Goal: Task Accomplishment & Management: Manage account settings

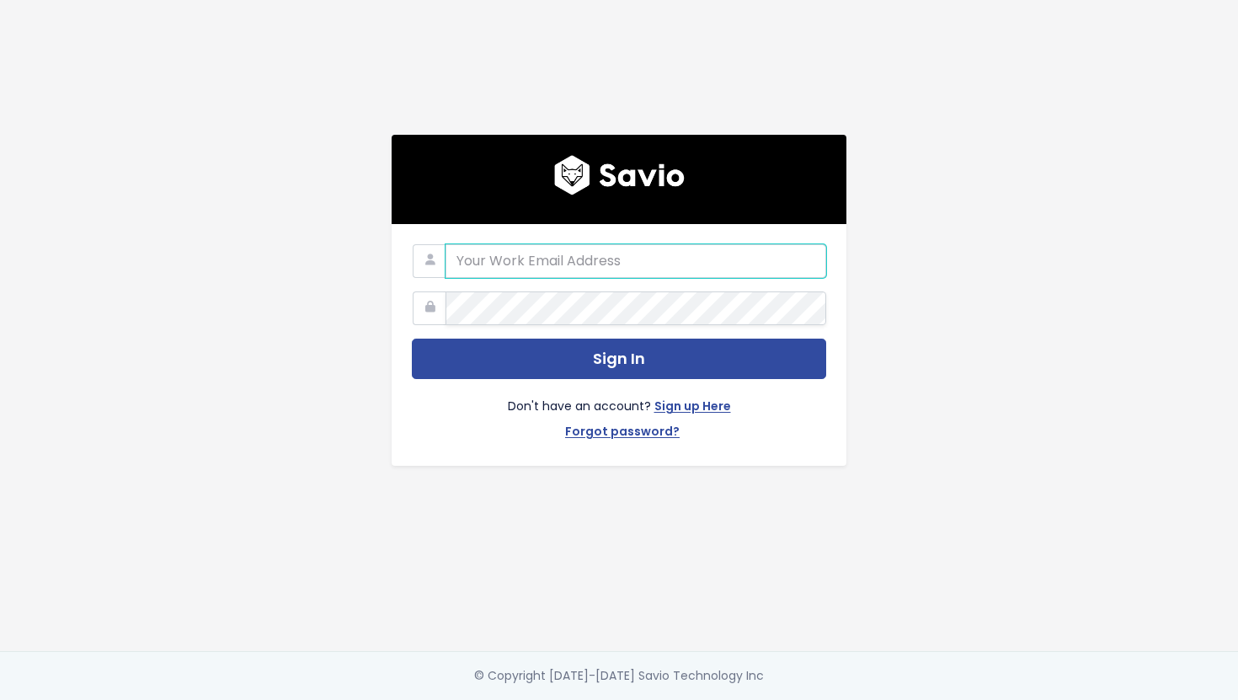
type input "brian@gatherit.co"
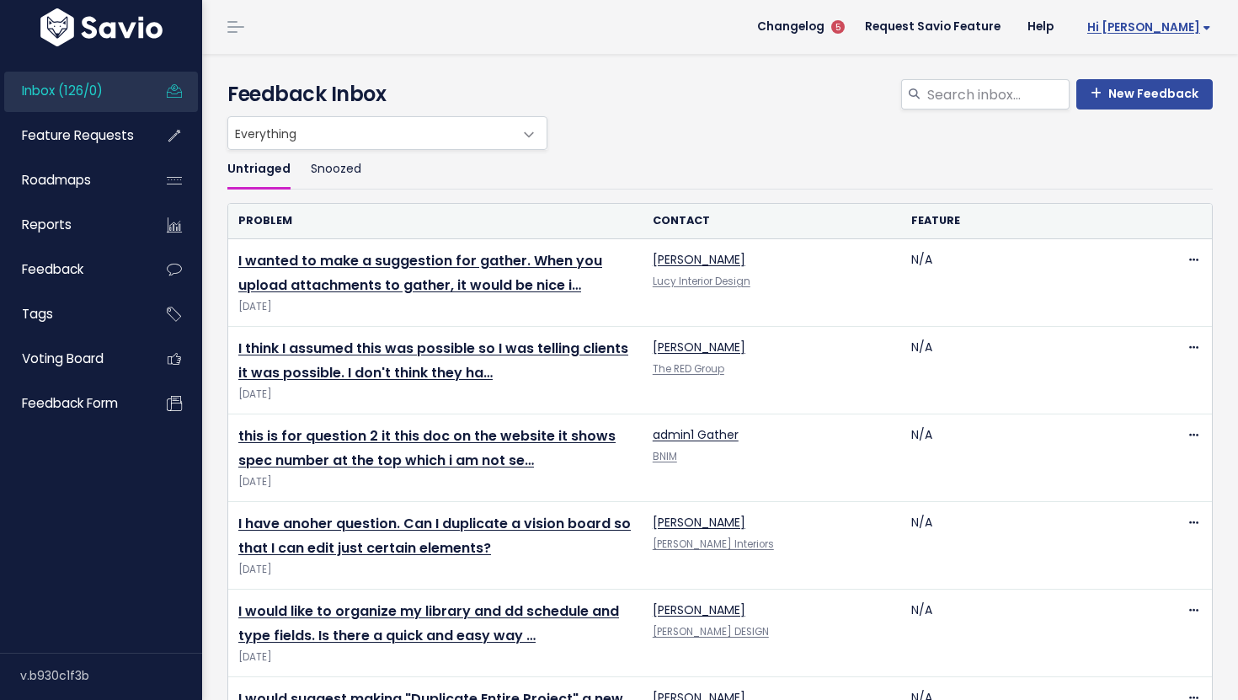
click at [1174, 24] on span "Hi [PERSON_NAME]" at bounding box center [1149, 27] width 124 height 13
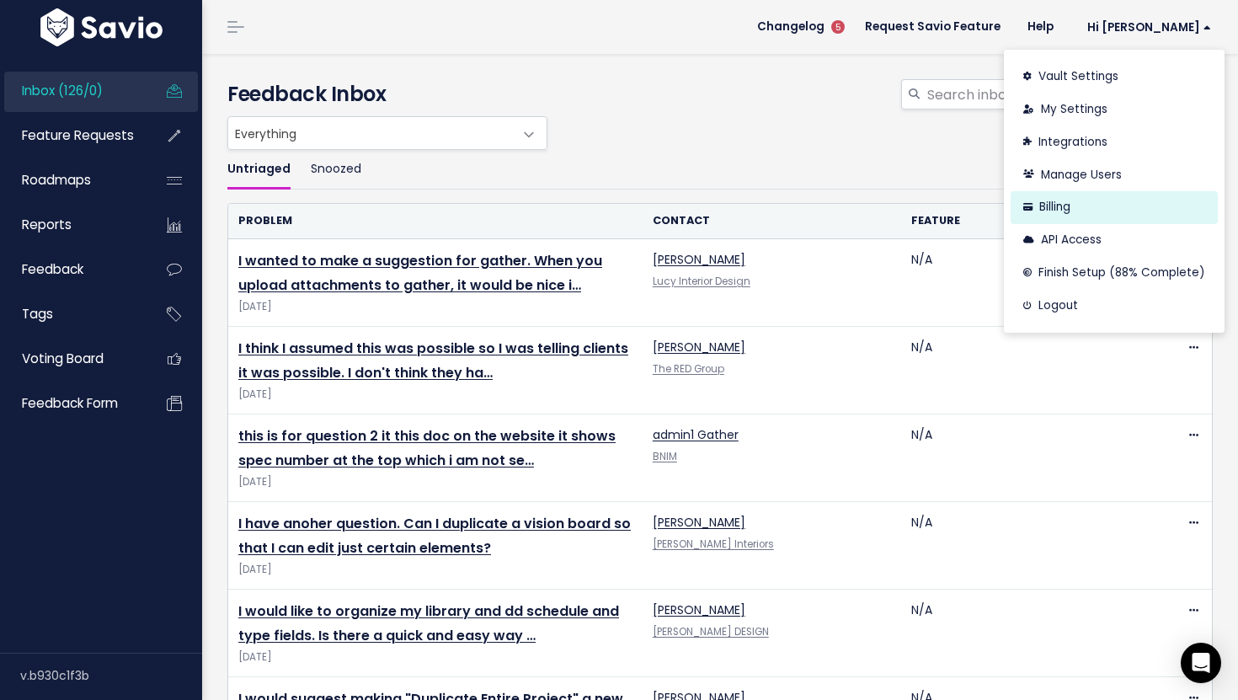
click at [1057, 201] on link "Billing" at bounding box center [1113, 207] width 207 height 33
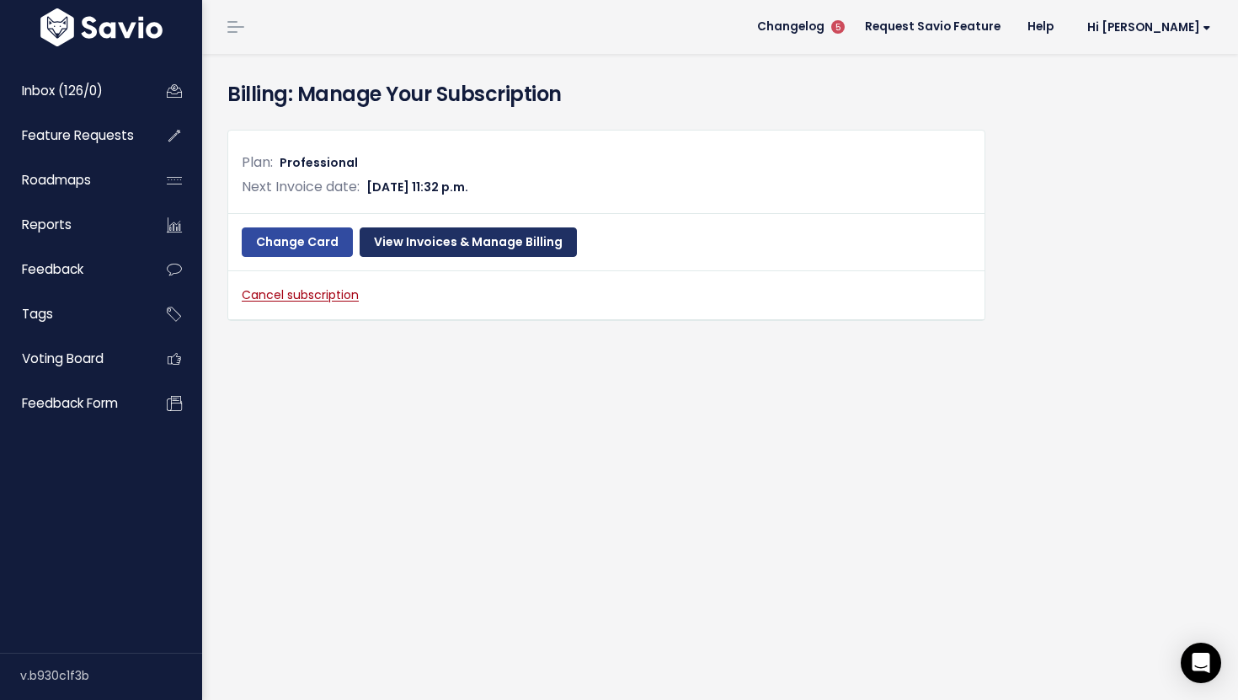
click at [448, 237] on link "View Invoices & Manage Billing" at bounding box center [468, 242] width 217 height 30
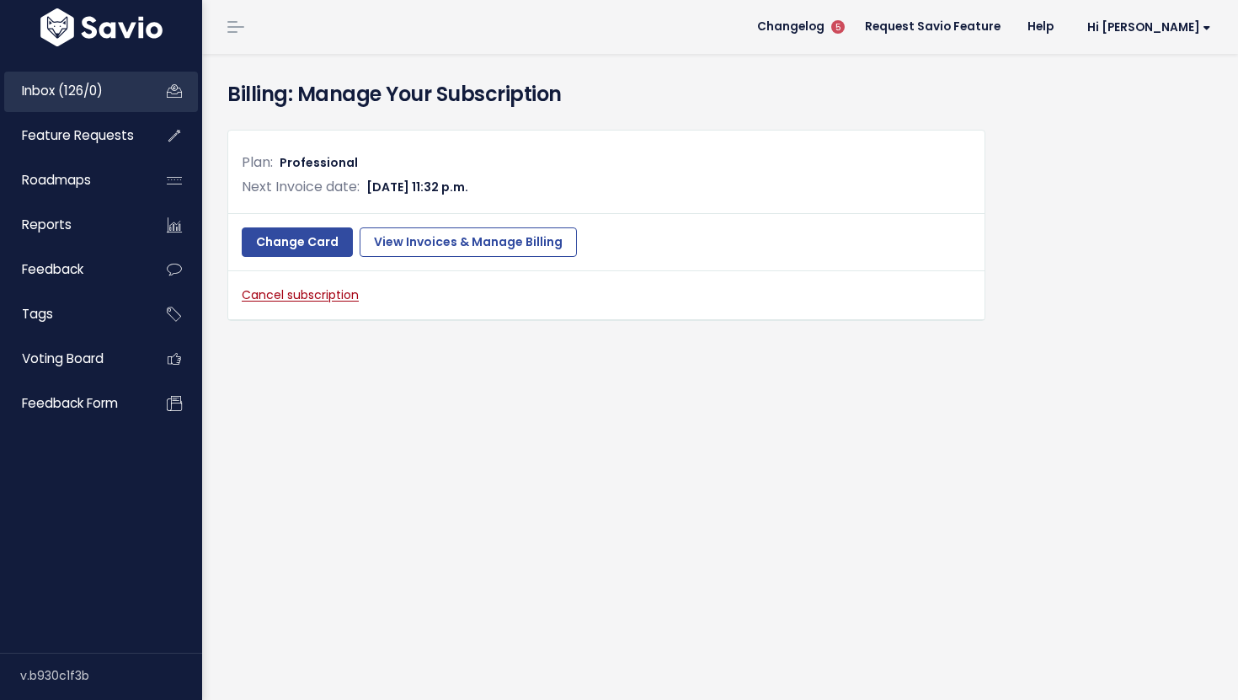
click at [66, 82] on span "Inbox (126/0)" at bounding box center [62, 91] width 81 height 18
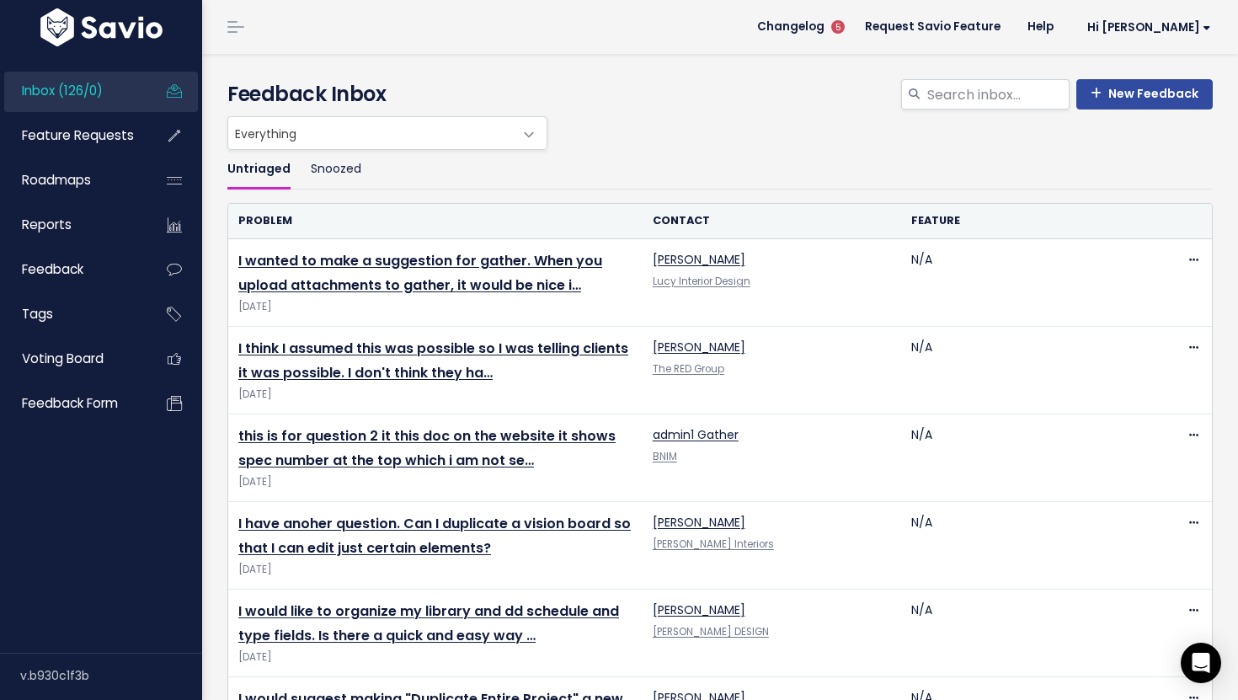
click at [778, 109] on div "New Feedback Feedback Inbox" at bounding box center [720, 97] width 1010 height 37
click at [1181, 34] on span "Hi [PERSON_NAME]" at bounding box center [1149, 27] width 124 height 13
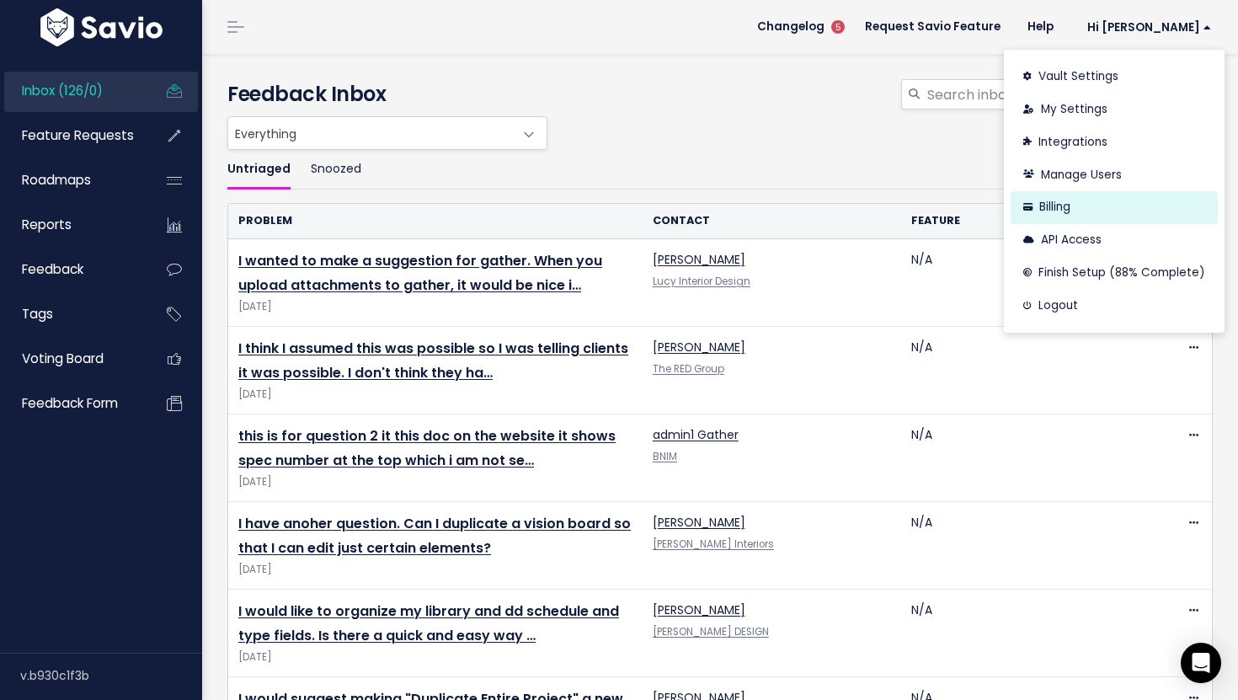
click at [1074, 210] on link "Billing" at bounding box center [1113, 207] width 207 height 33
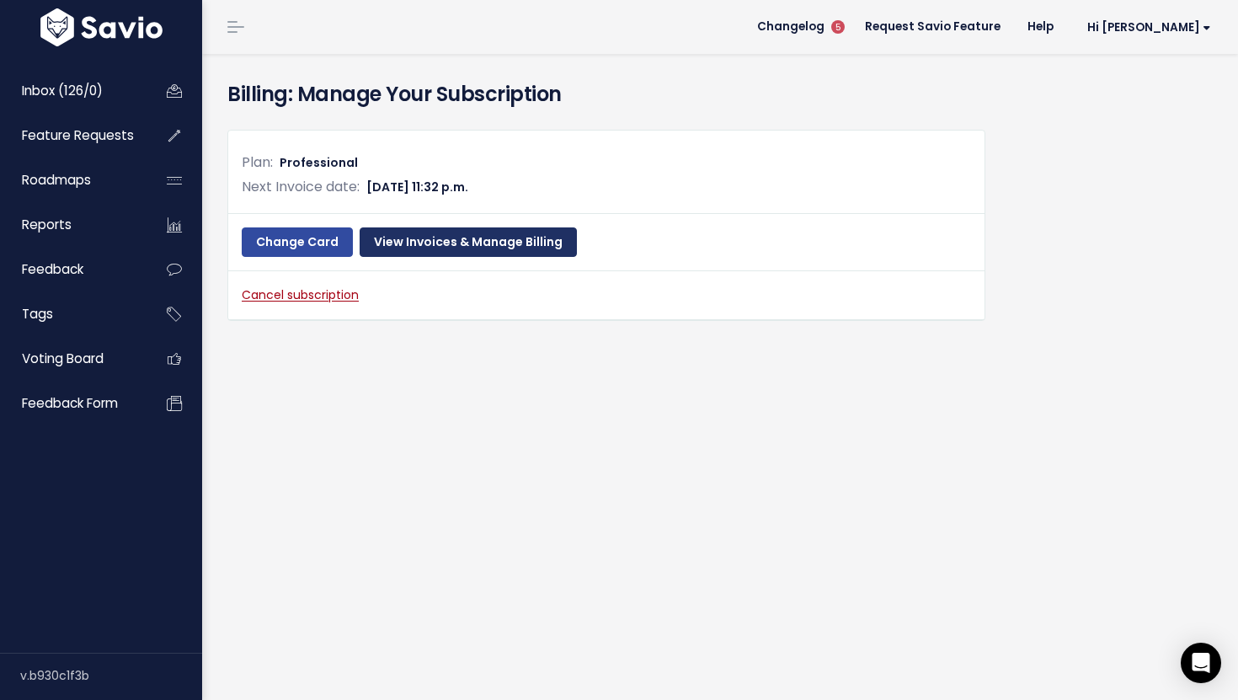
click at [457, 243] on link "View Invoices & Manage Billing" at bounding box center [468, 242] width 217 height 30
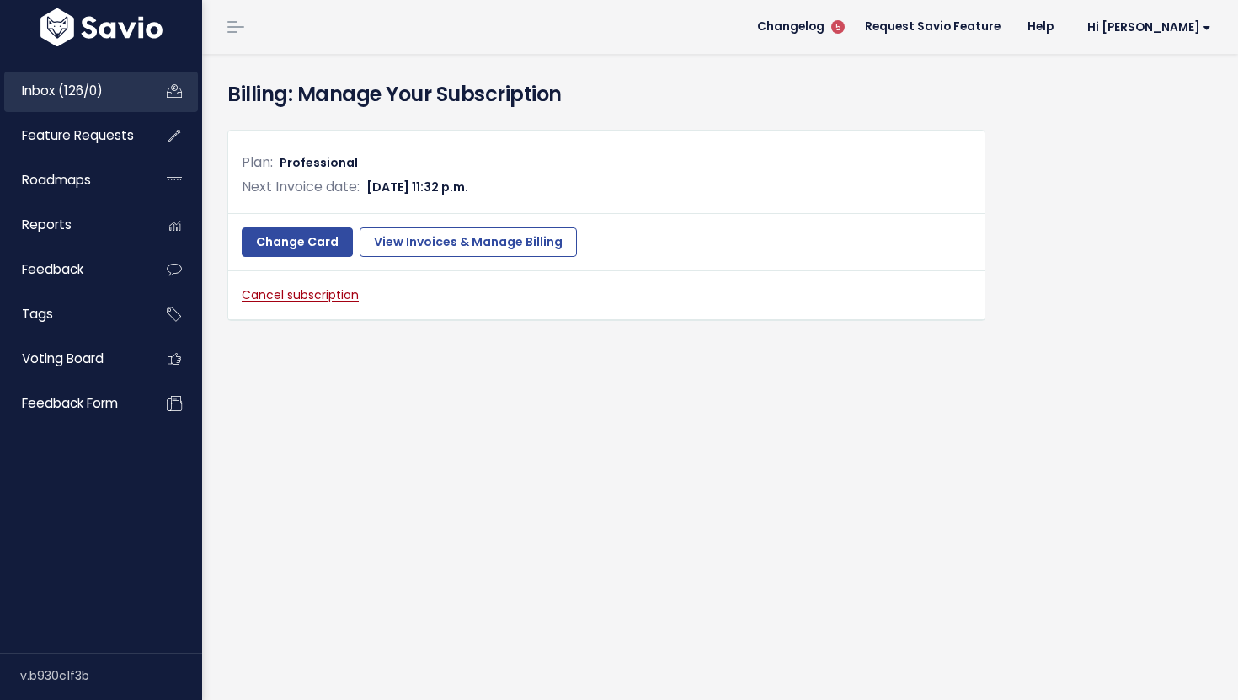
click at [83, 88] on span "Inbox (126/0)" at bounding box center [62, 91] width 81 height 18
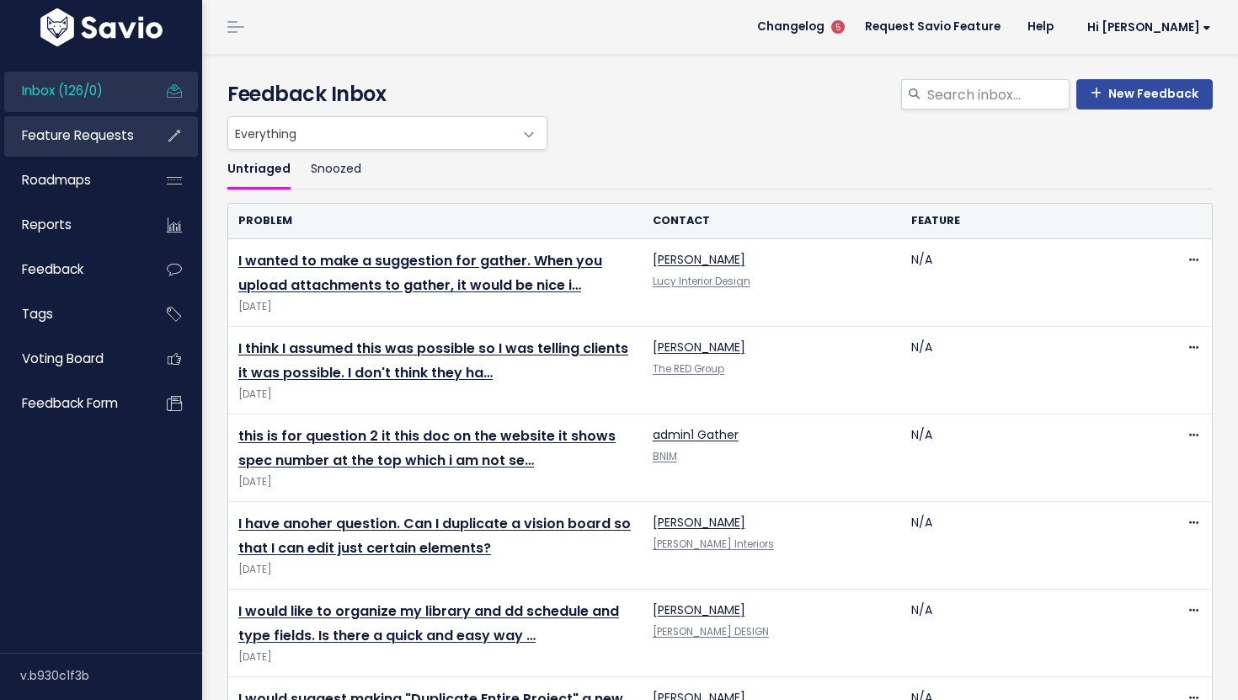
click at [103, 131] on span "Feature Requests" at bounding box center [78, 135] width 112 height 18
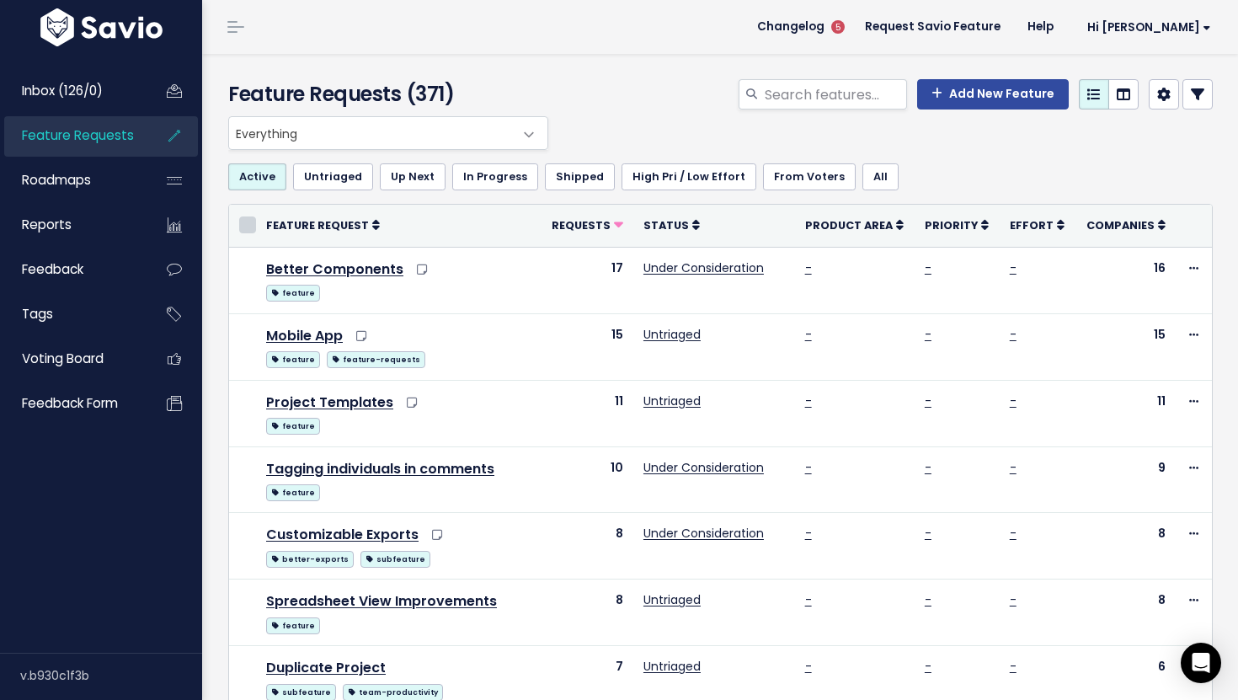
click at [247, 222] on input "checkbox" at bounding box center [247, 224] width 17 height 17
checkbox input "true"
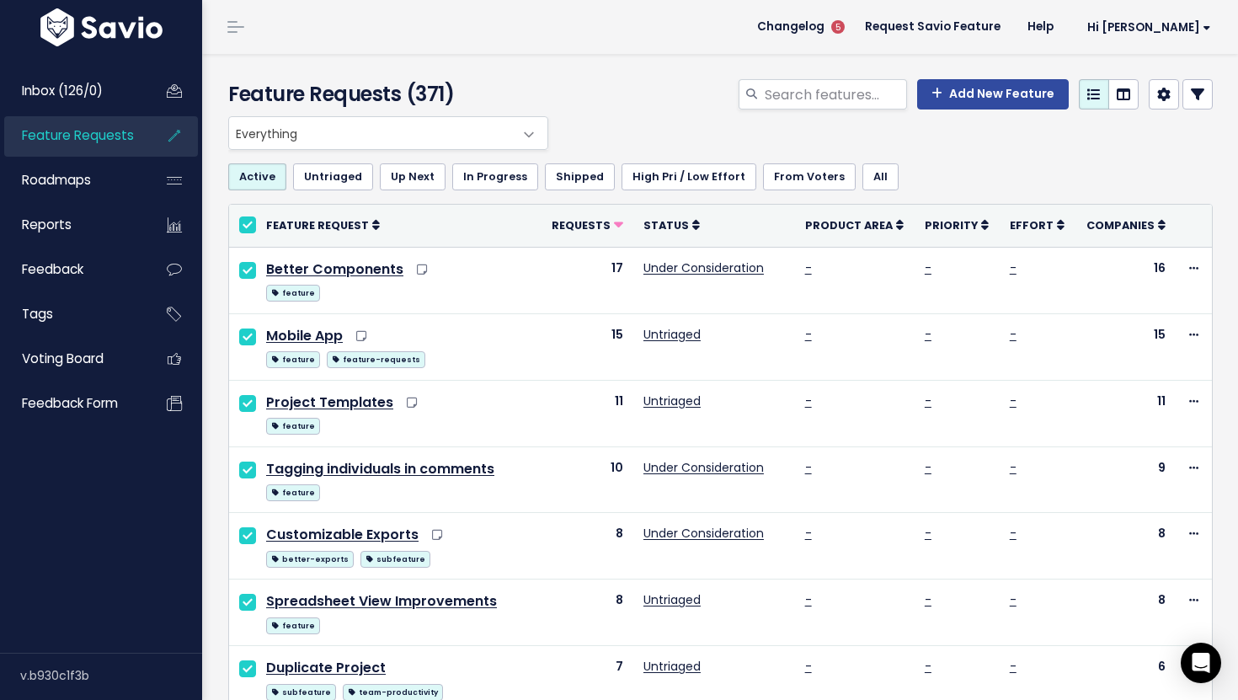
checkbox input "true"
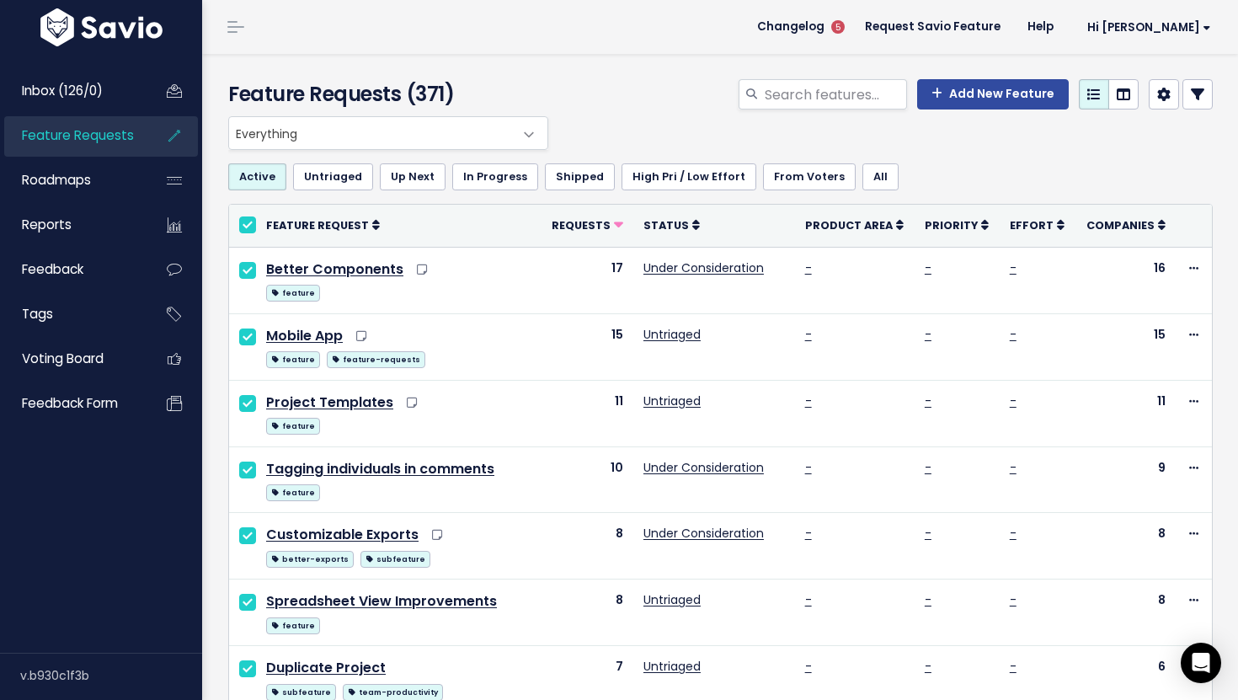
checkbox input "true"
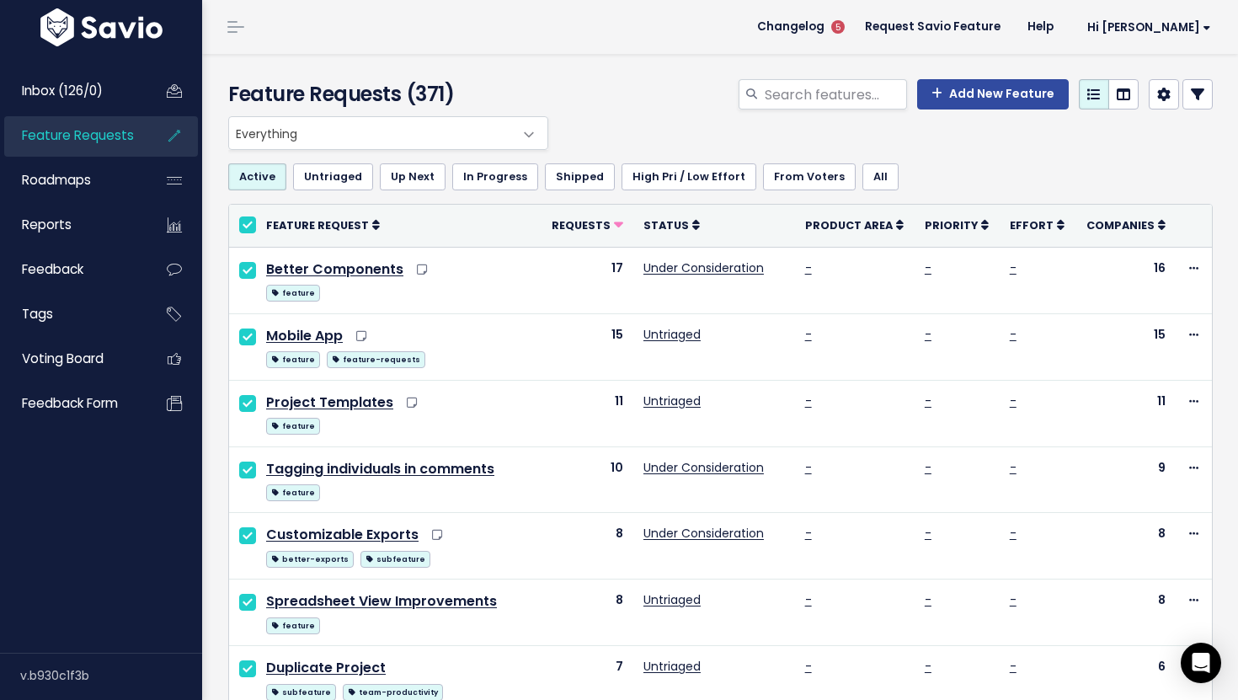
checkbox input "true"
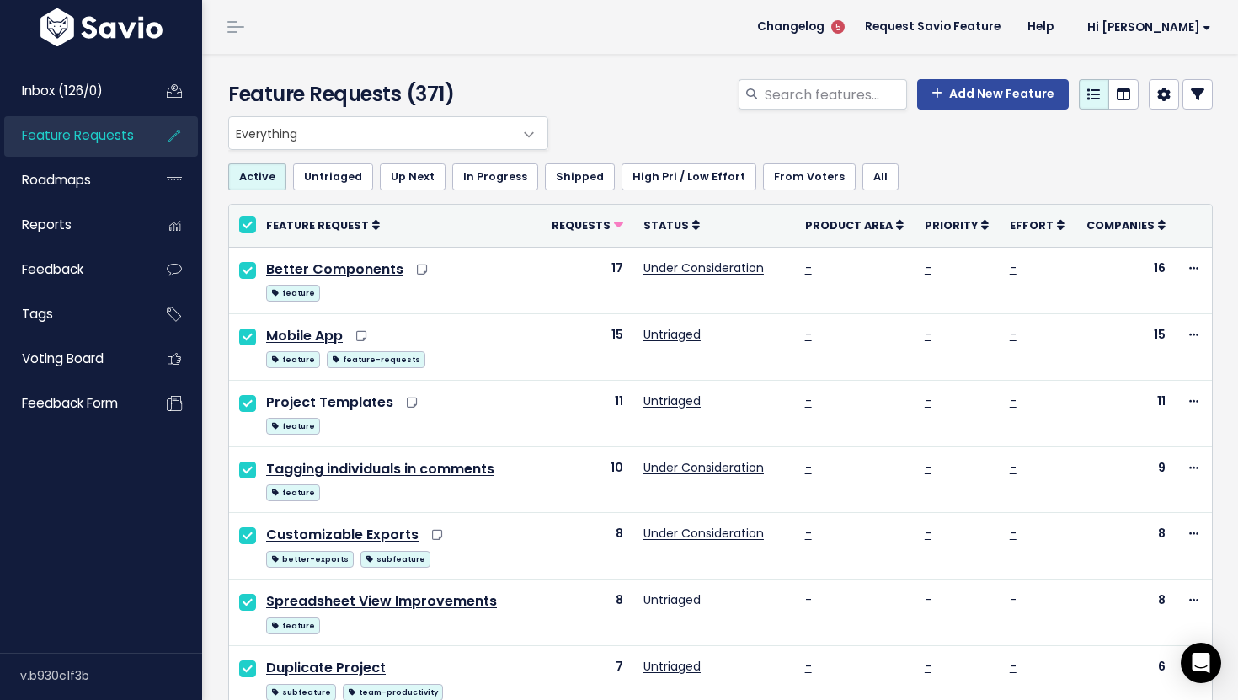
checkbox input "true"
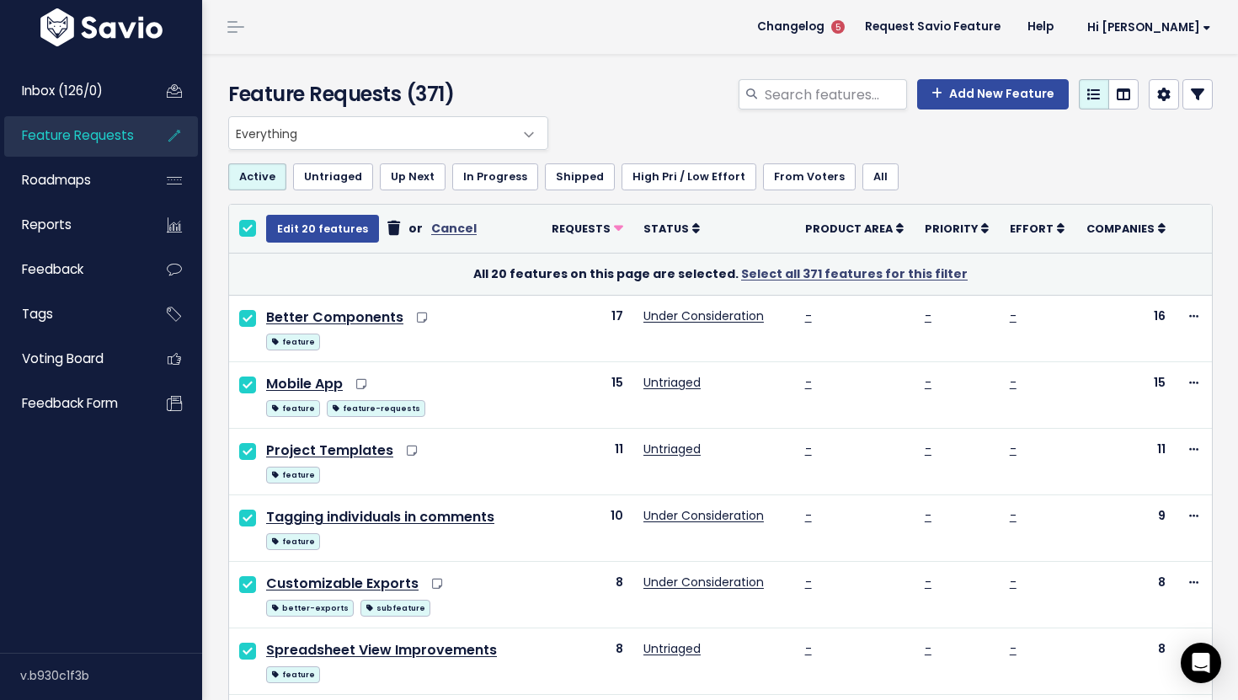
click at [248, 223] on input "checkbox" at bounding box center [247, 228] width 17 height 17
checkbox input "false"
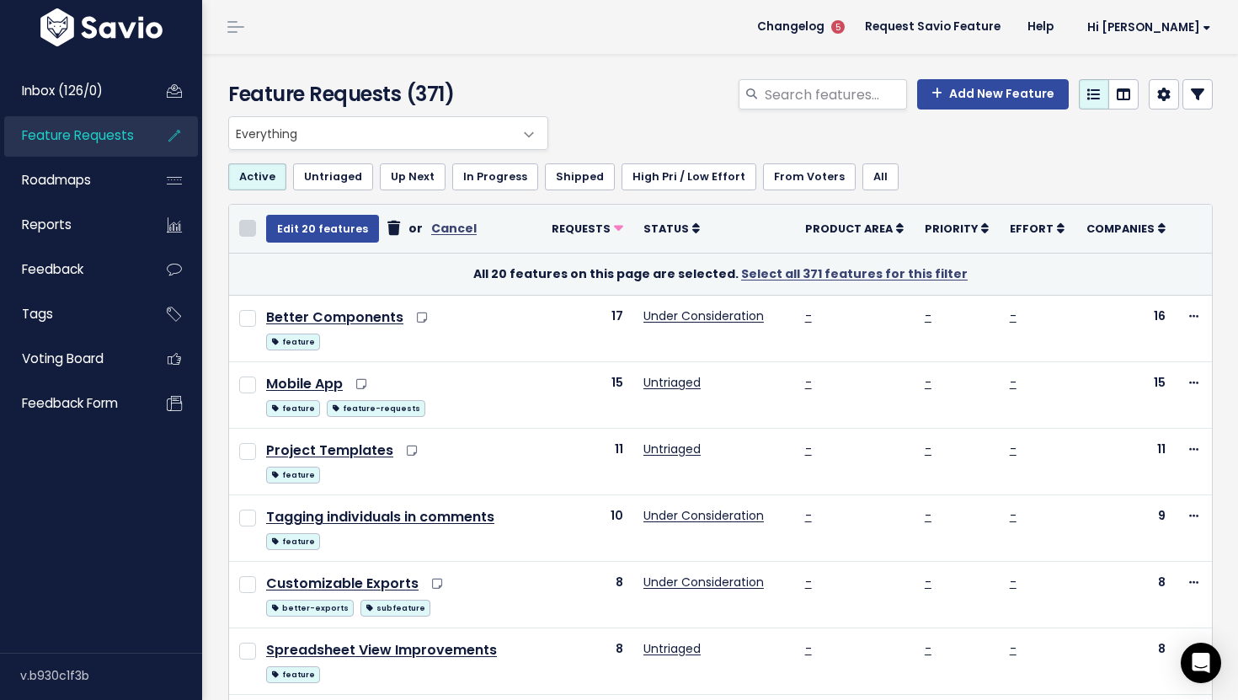
checkbox input "false"
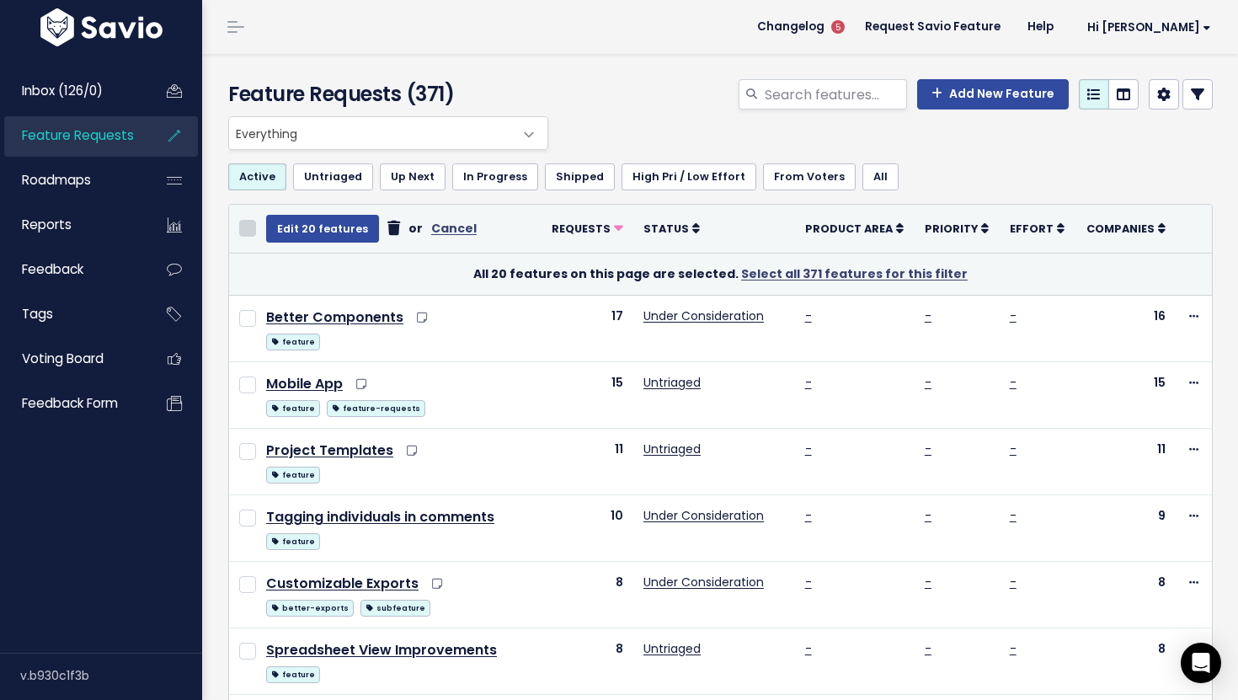
checkbox input "false"
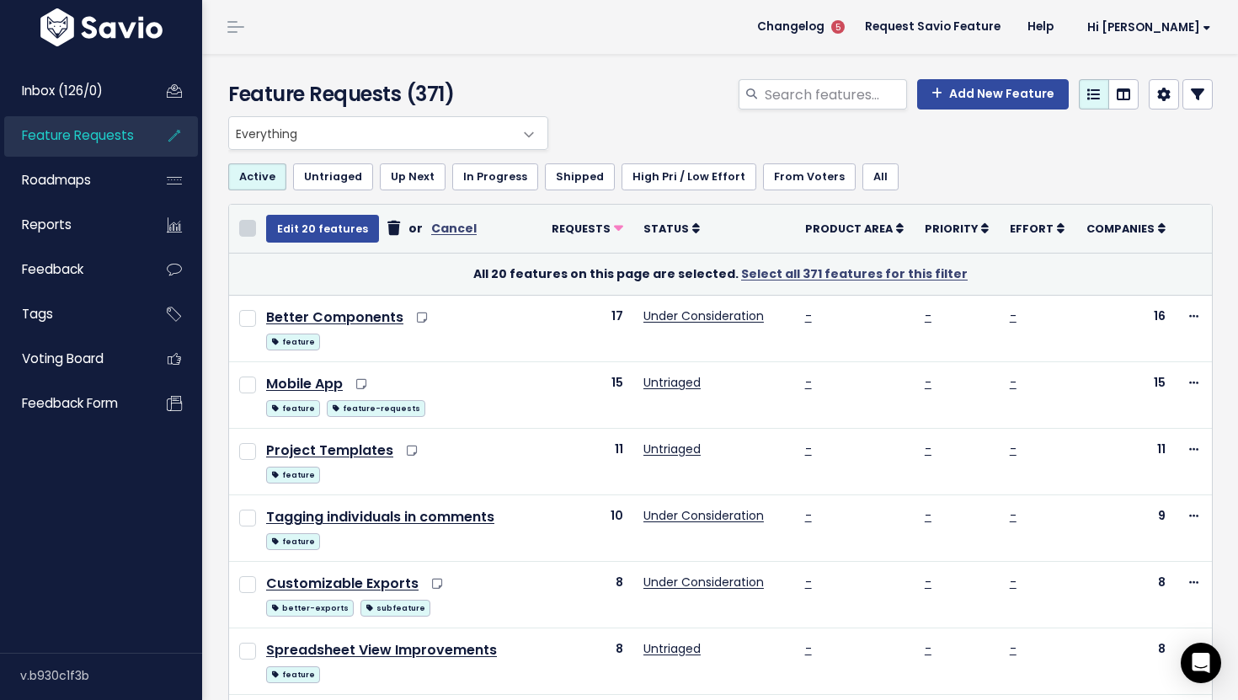
checkbox input "false"
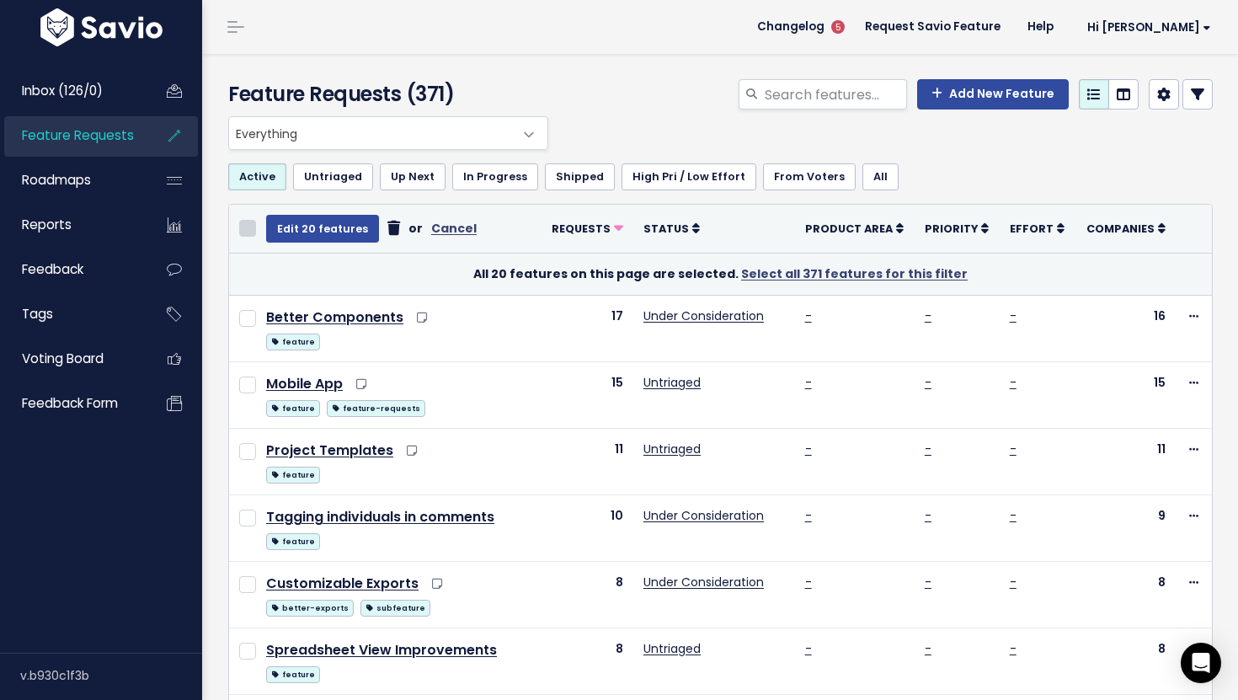
checkbox input "false"
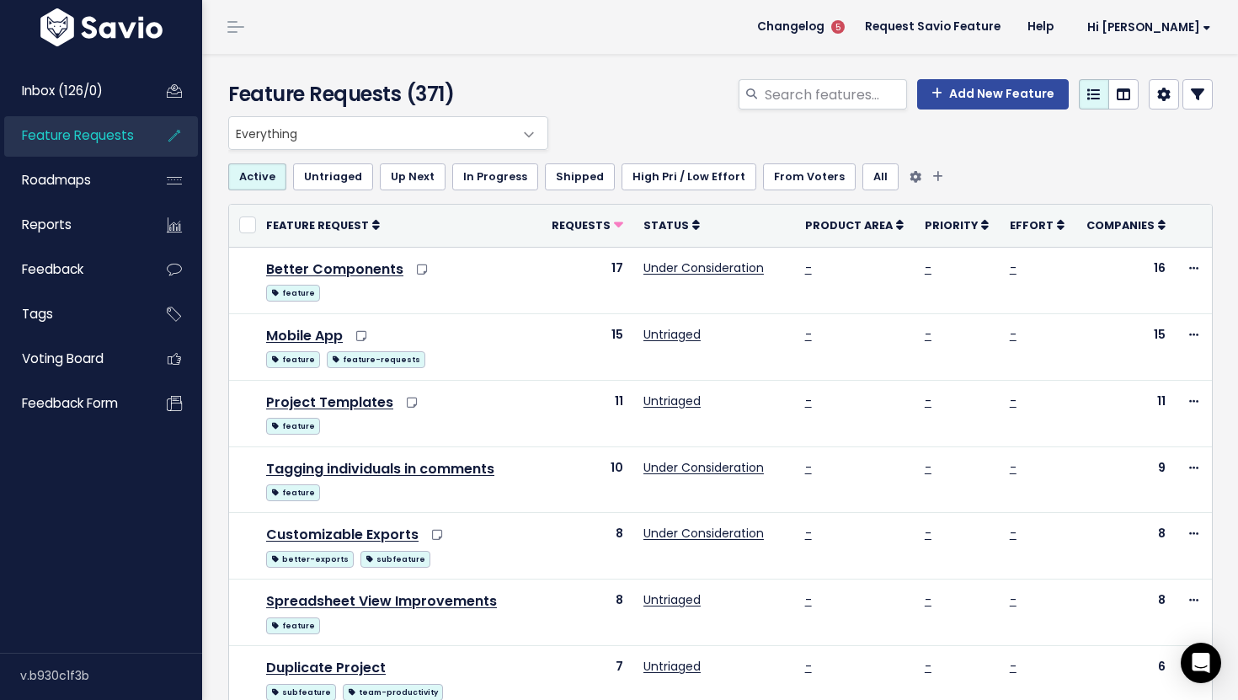
click at [1066, 167] on ul "Active Untriaged Up Next In Progress Shipped High Pri / Low Effort From Voters …" at bounding box center [720, 176] width 984 height 27
click at [249, 226] on input "checkbox" at bounding box center [247, 224] width 17 height 17
checkbox input "true"
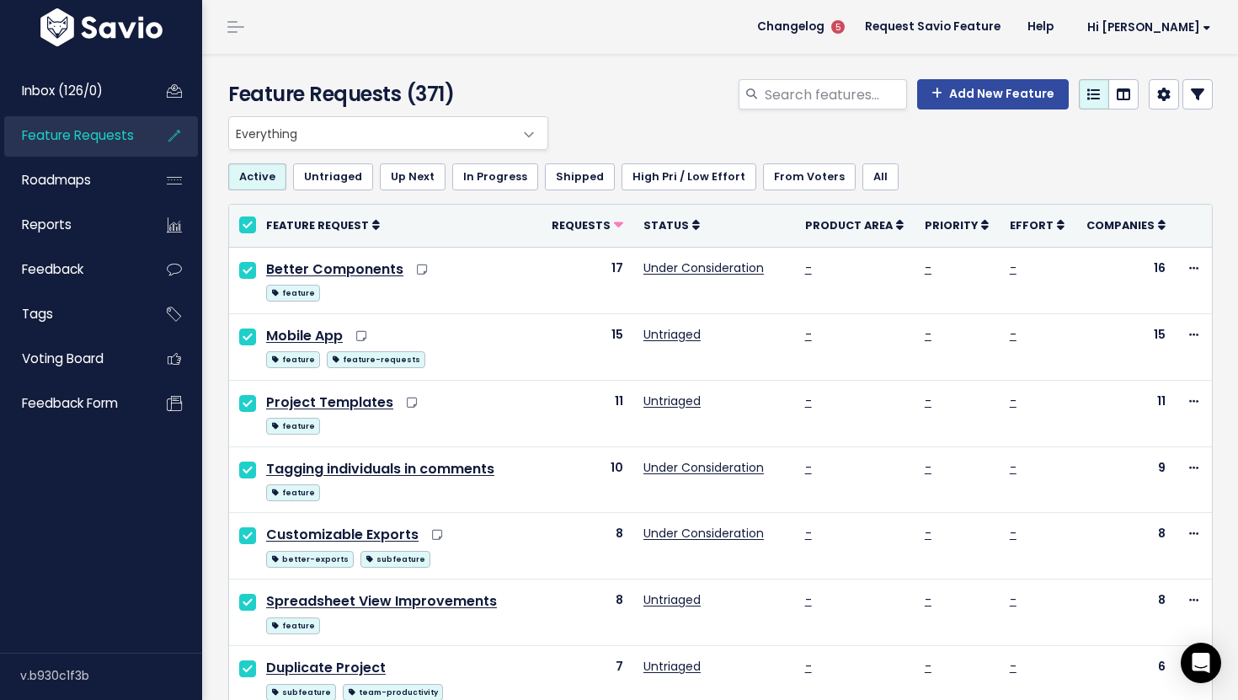
checkbox input "true"
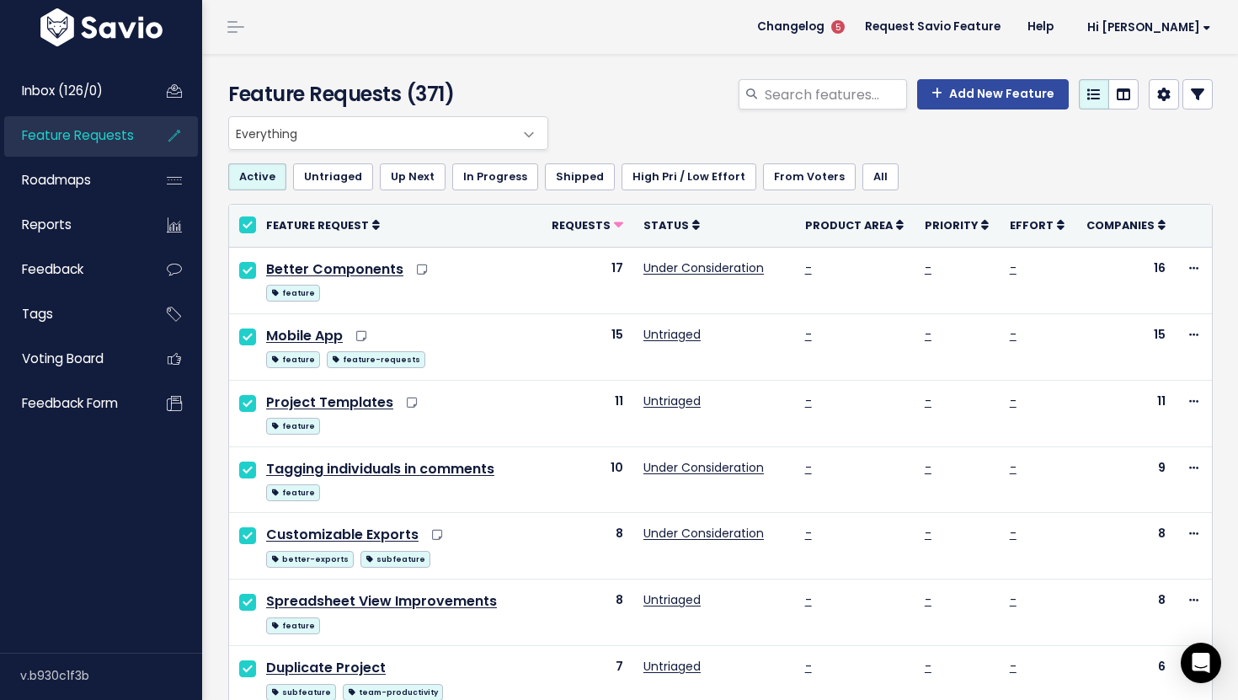
checkbox input "true"
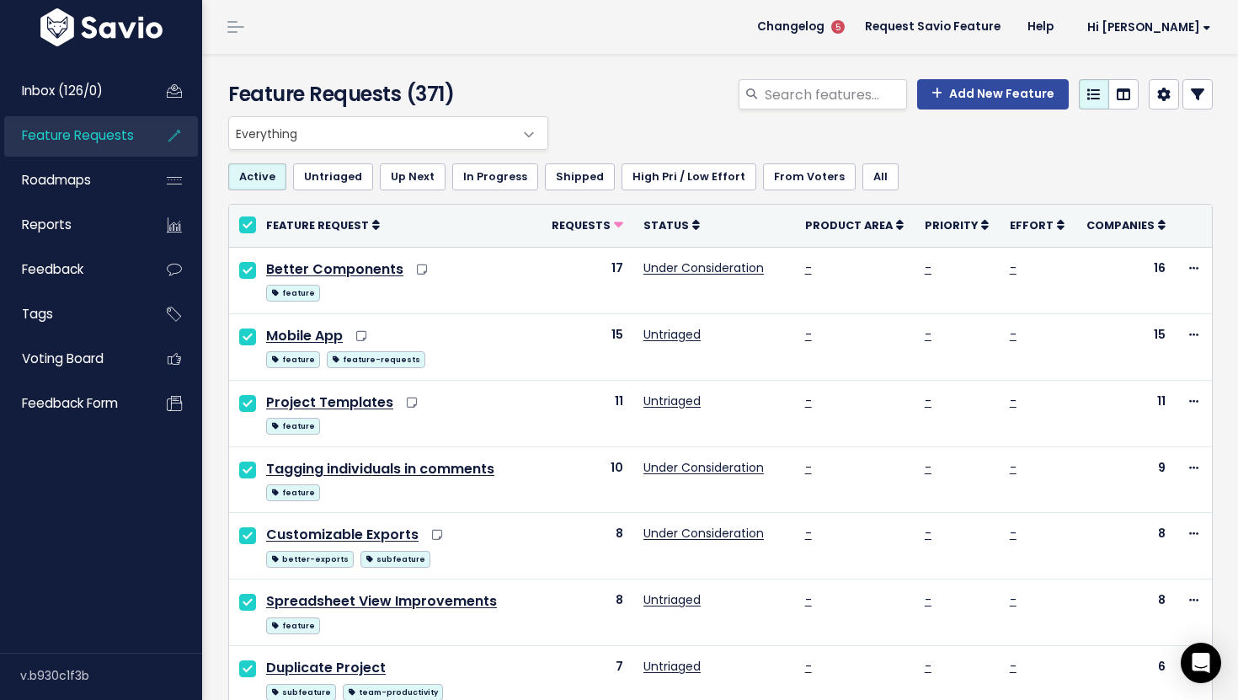
checkbox input "true"
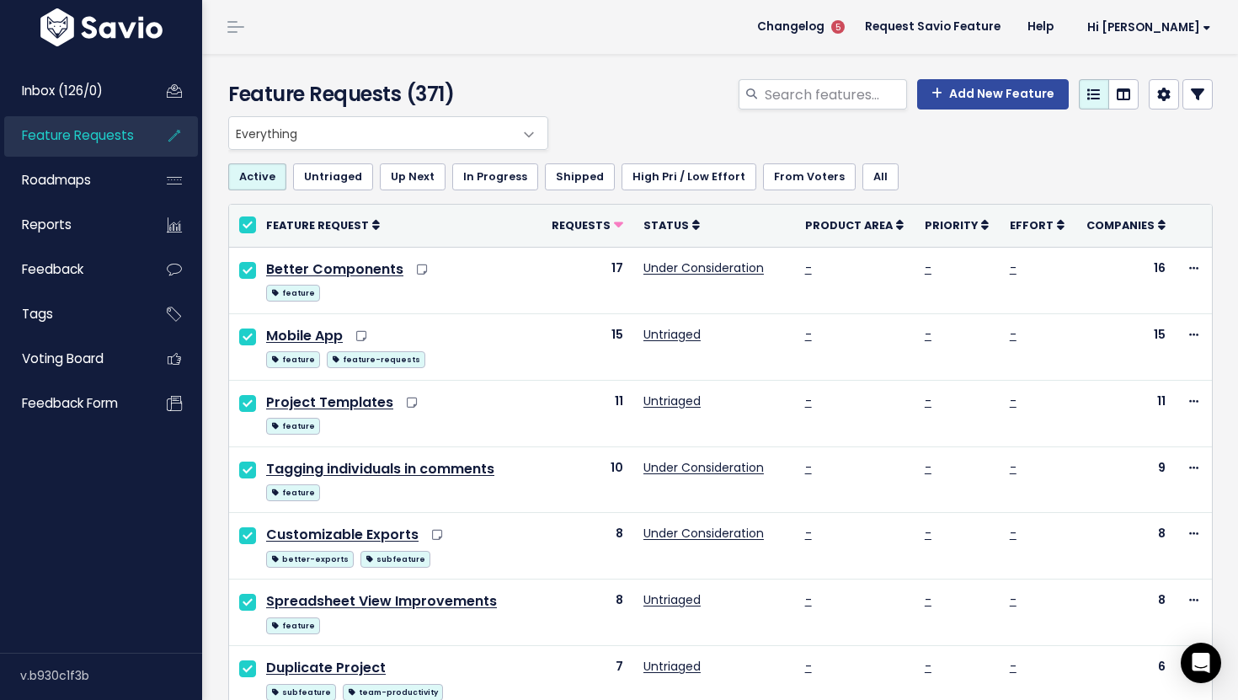
checkbox input "true"
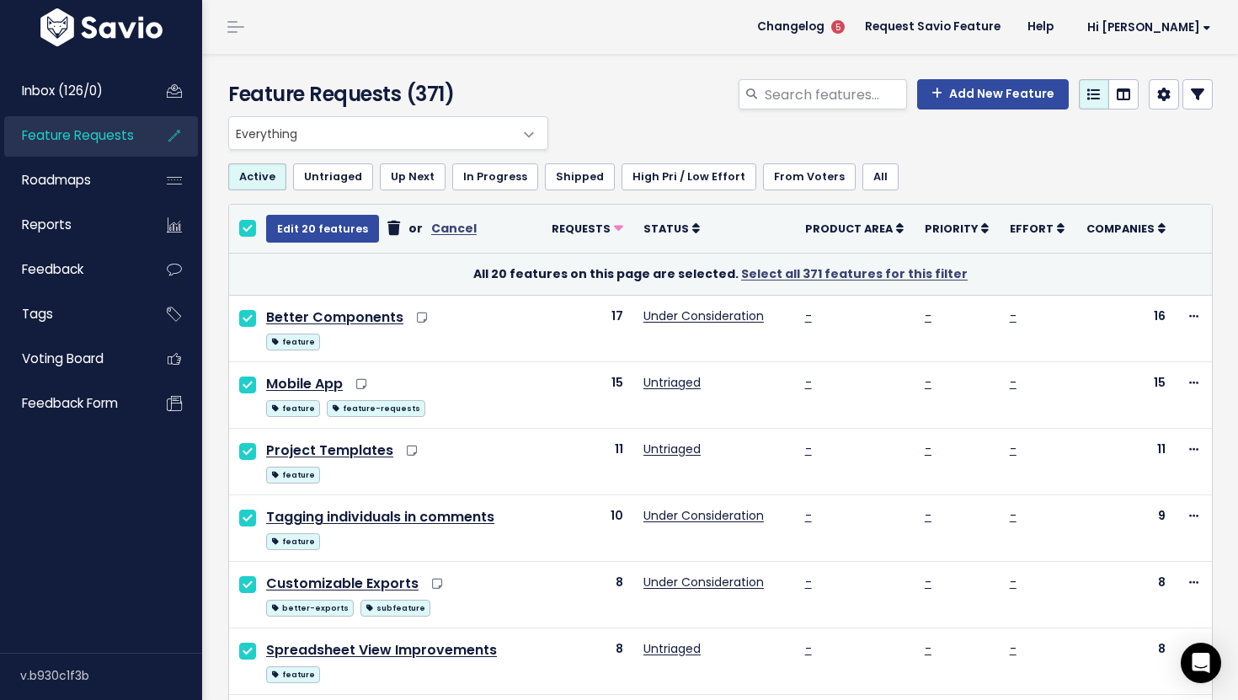
click at [244, 226] on input "checkbox" at bounding box center [247, 228] width 17 height 17
checkbox input "false"
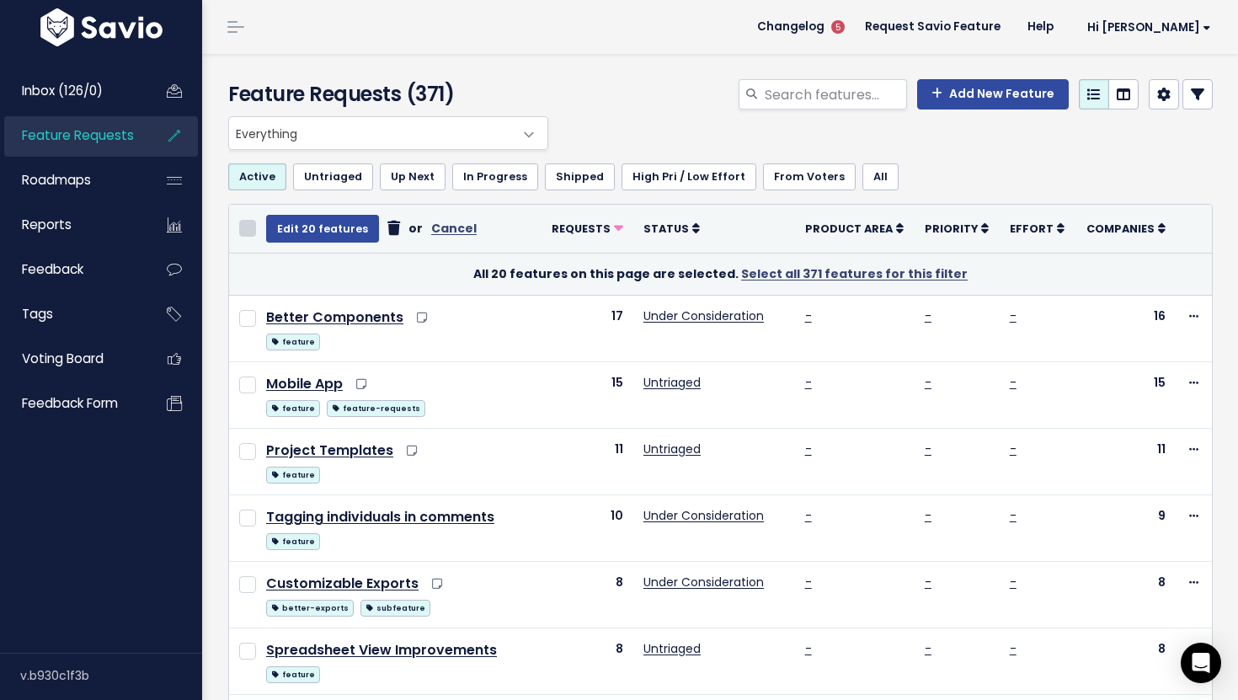
checkbox input "false"
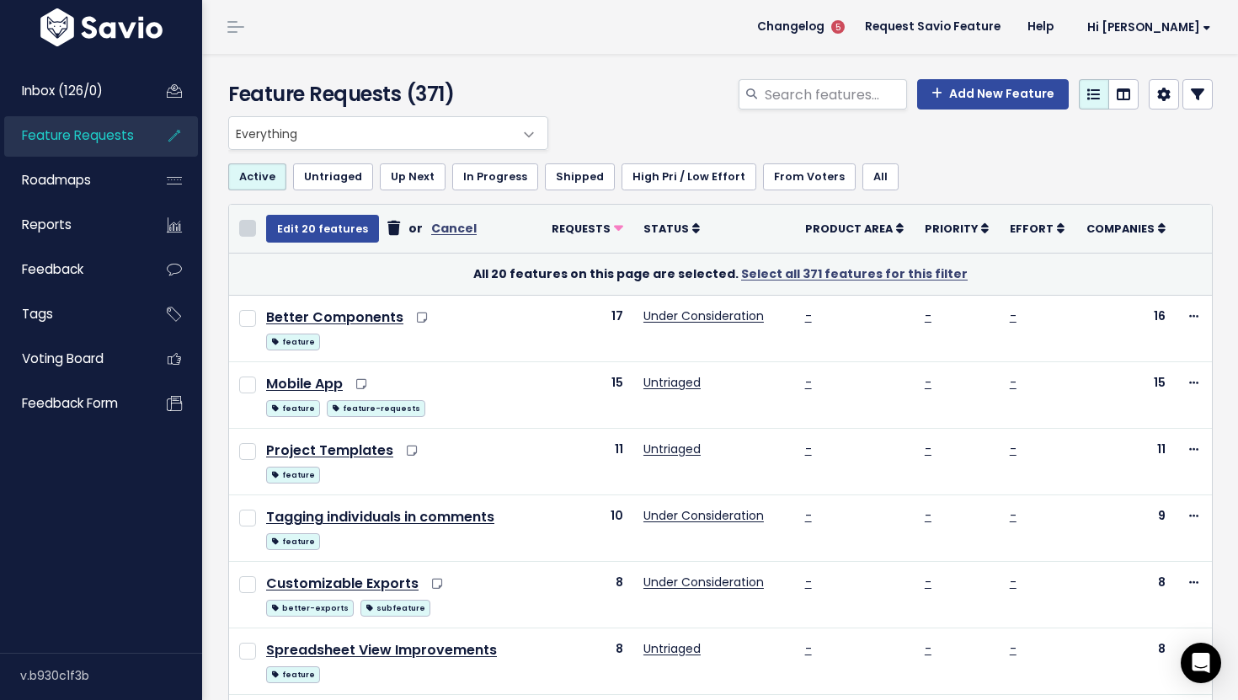
checkbox input "false"
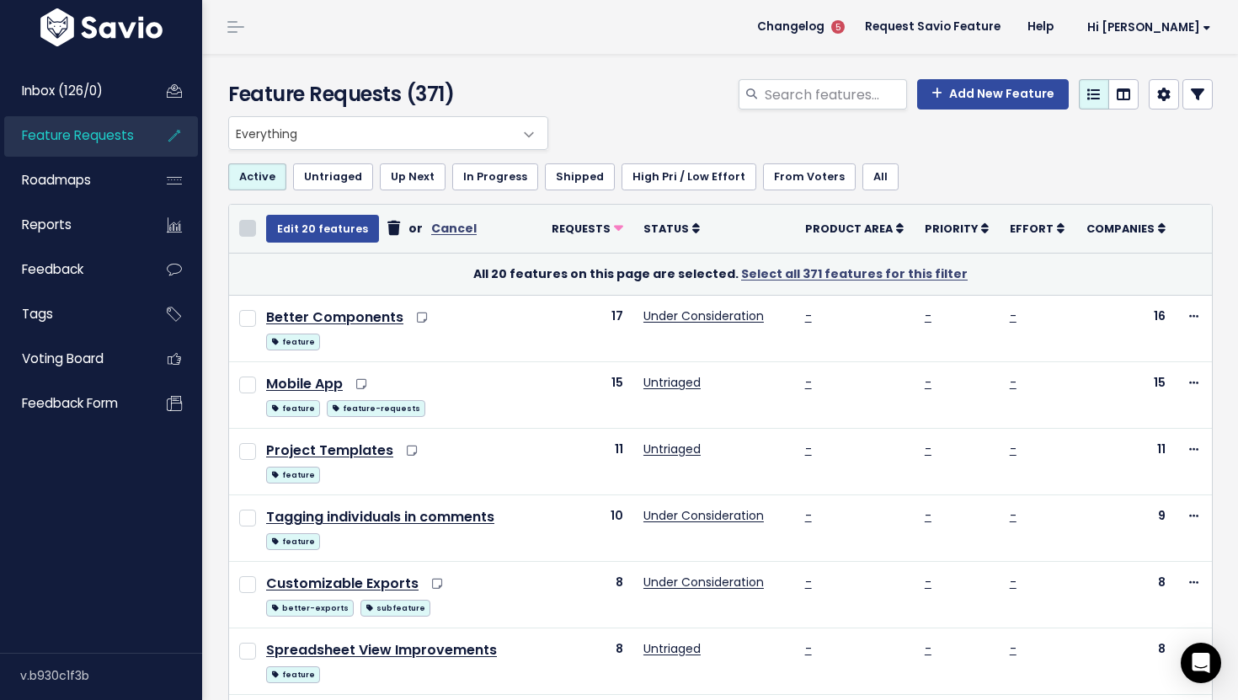
checkbox input "false"
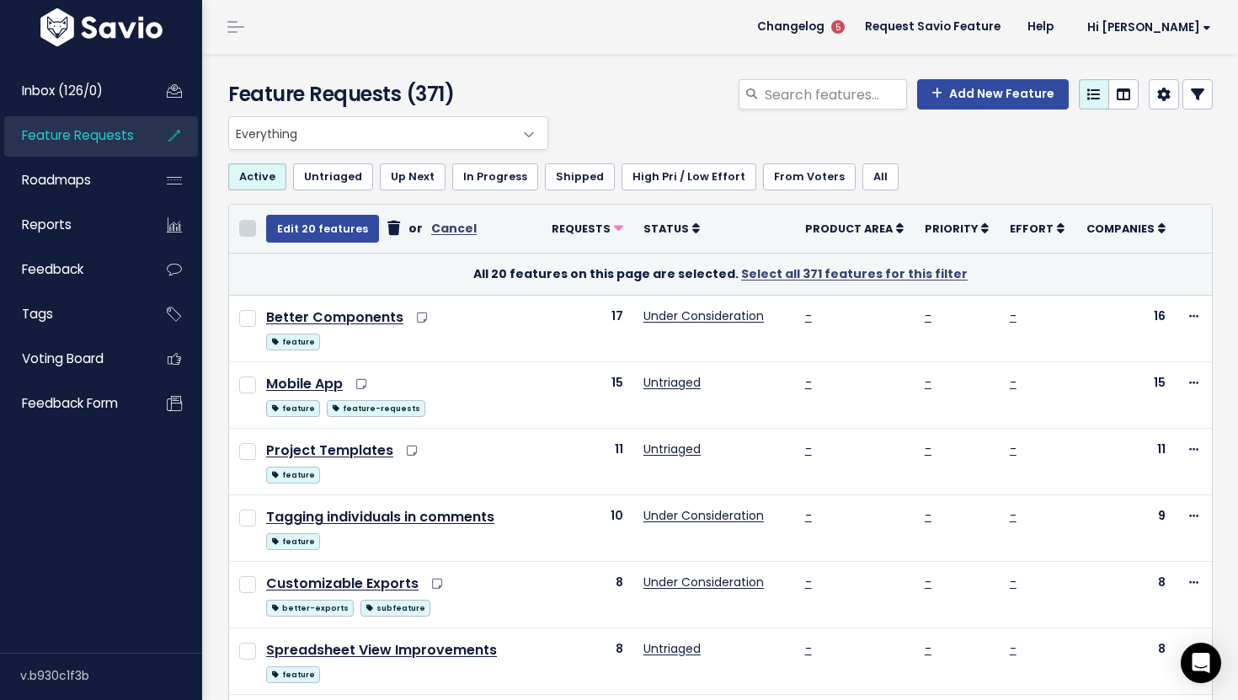
checkbox input "false"
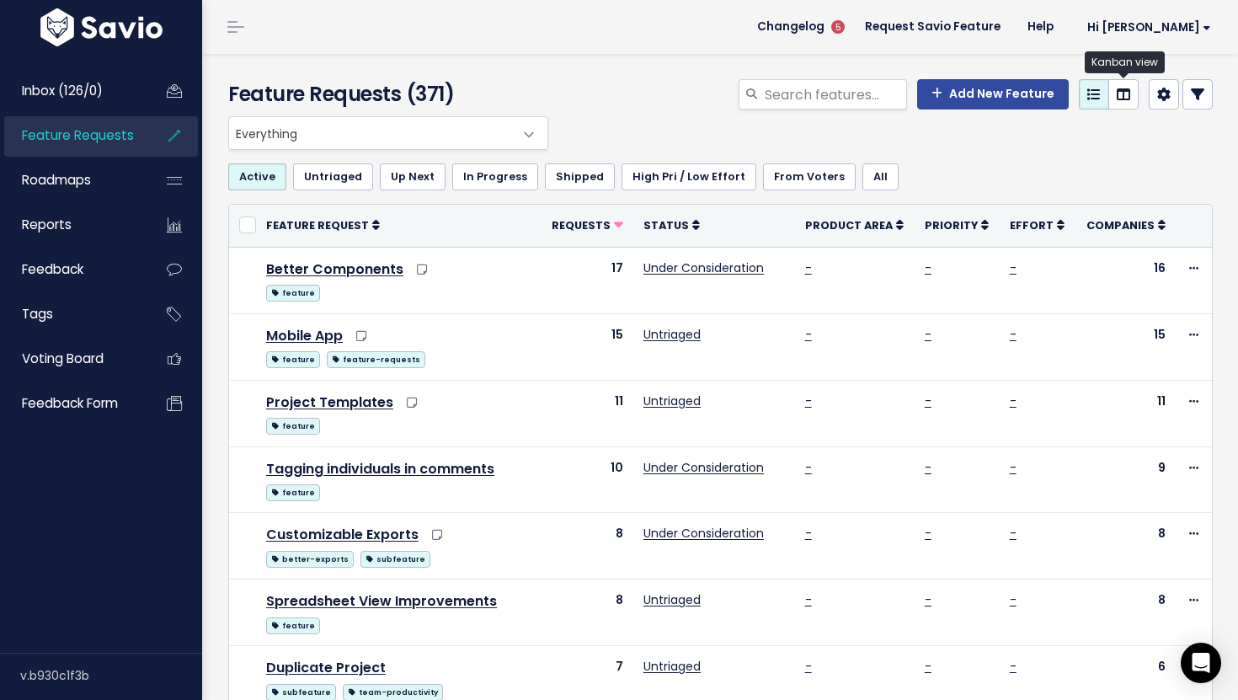
click at [1119, 93] on icon at bounding box center [1122, 94] width 13 height 13
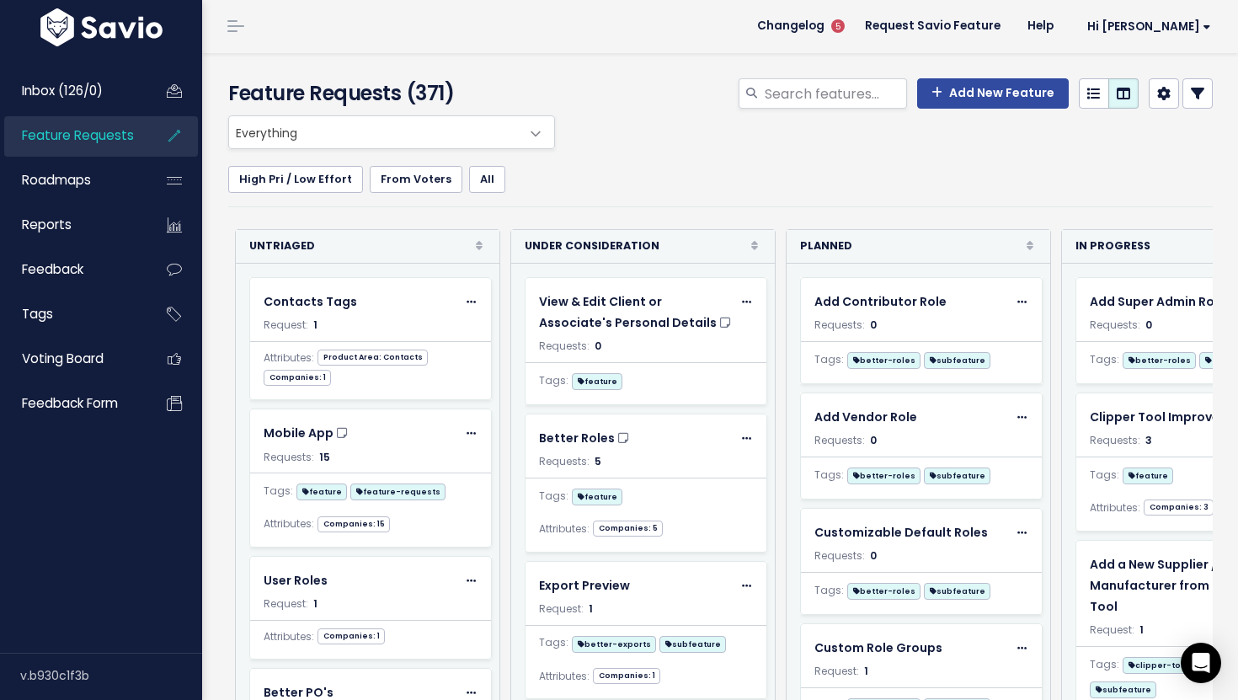
click at [792, 152] on div "High Pri / Low Effort From Voters All" at bounding box center [720, 178] width 984 height 58
click at [715, 92] on div "Add New Feature Columns Untriaged Under Consideration Planned In Progress Shipp…" at bounding box center [889, 96] width 674 height 37
click at [1094, 91] on icon at bounding box center [1093, 93] width 13 height 13
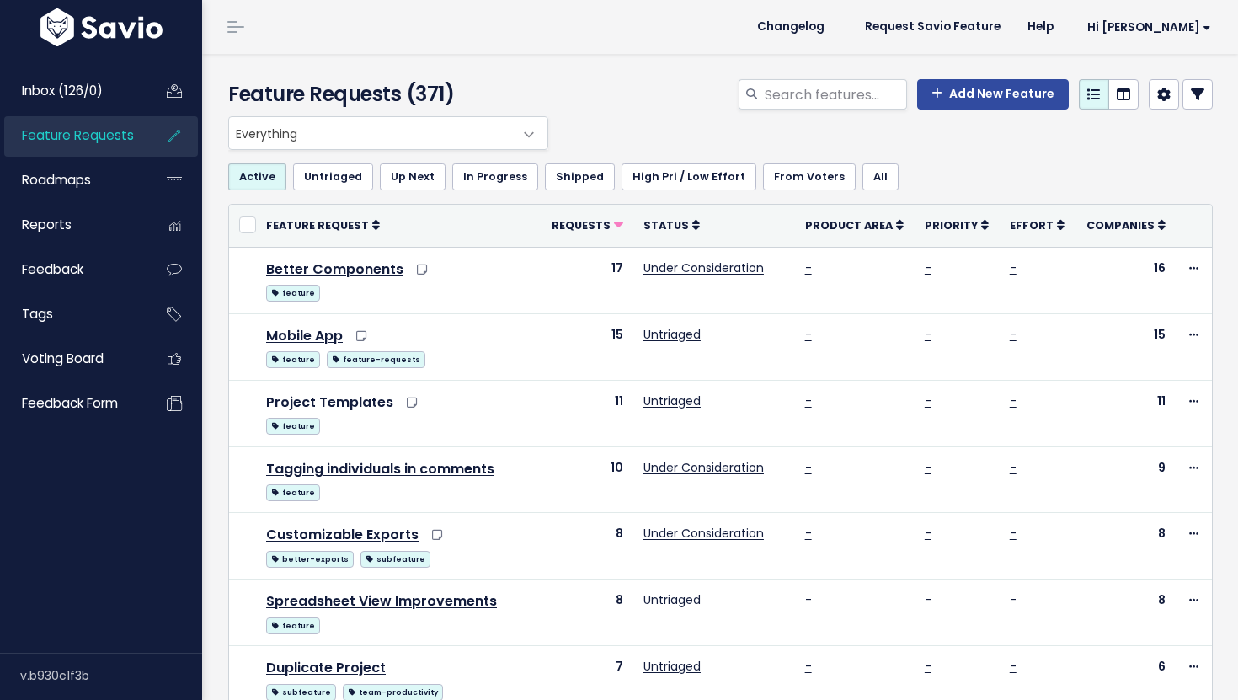
click at [952, 162] on div "Active Untriaged Up Next In Progress Shipped High Pri / Low Effort From Voters …" at bounding box center [720, 177] width 984 height 54
click at [618, 88] on div "Add New Feature" at bounding box center [889, 97] width 674 height 37
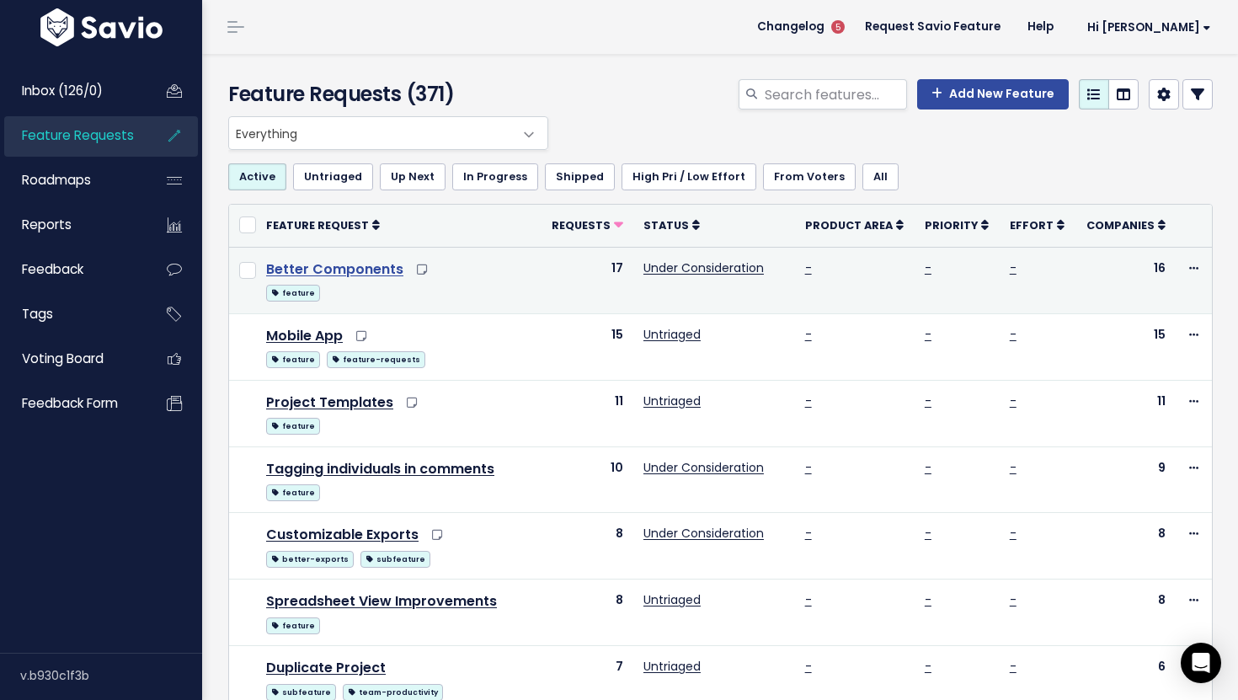
click at [318, 266] on link "Better Components" at bounding box center [334, 268] width 137 height 19
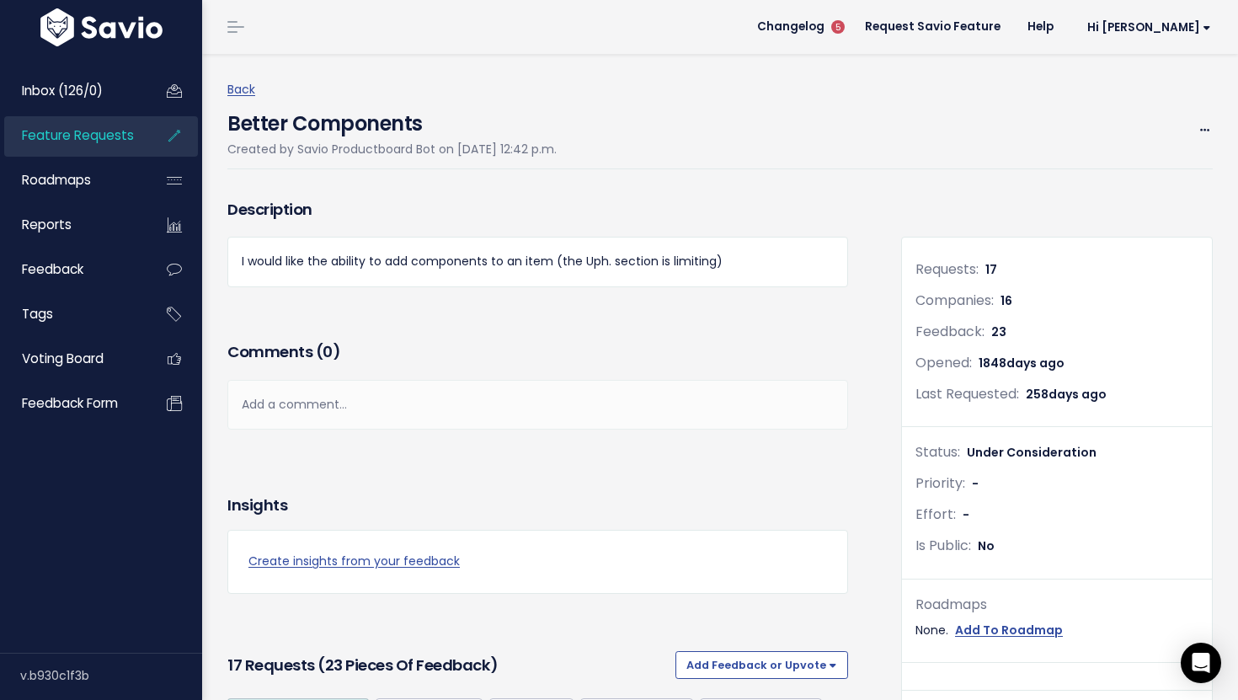
click at [615, 59] on div "Back Better Components Created by Savio Productboard Bot on [DATE] 12:42 p.m. E…" at bounding box center [726, 124] width 998 height 141
